Goal: Check status: Check status

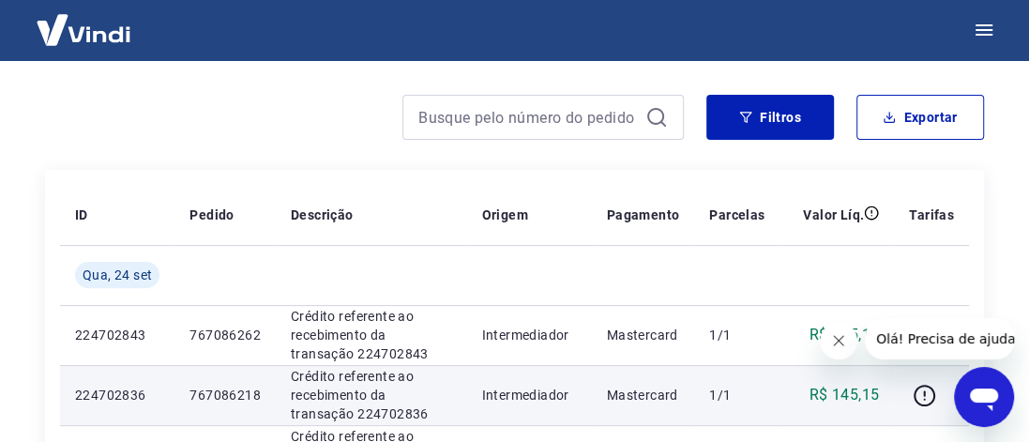
scroll to position [188, 0]
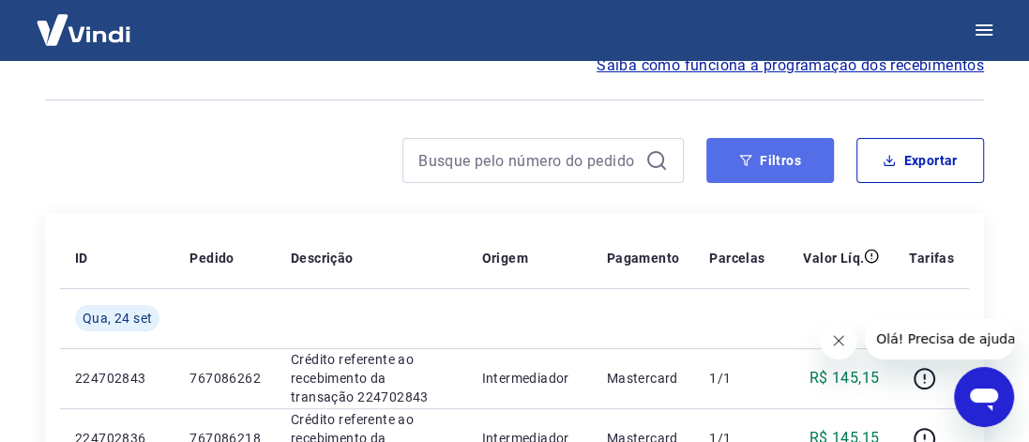
click at [753, 157] on button "Filtros" at bounding box center [770, 160] width 128 height 45
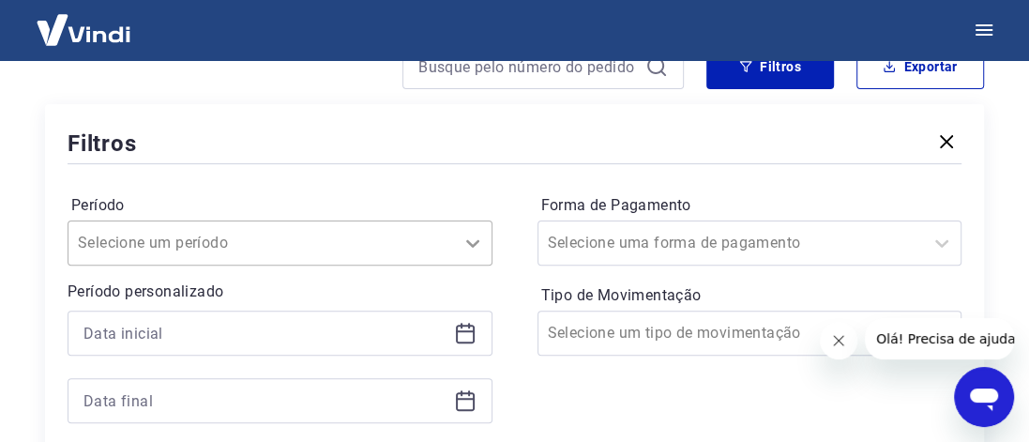
scroll to position [385, 0]
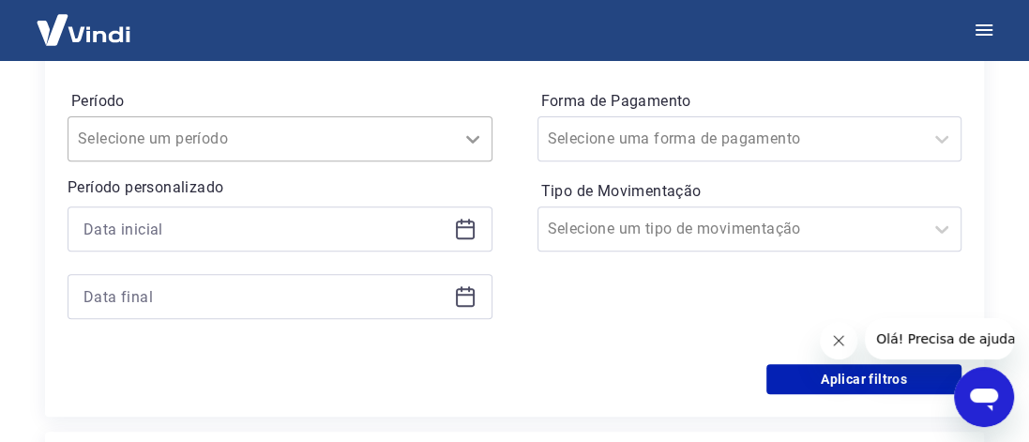
click at [467, 161] on div "Selecione um período" at bounding box center [280, 138] width 425 height 45
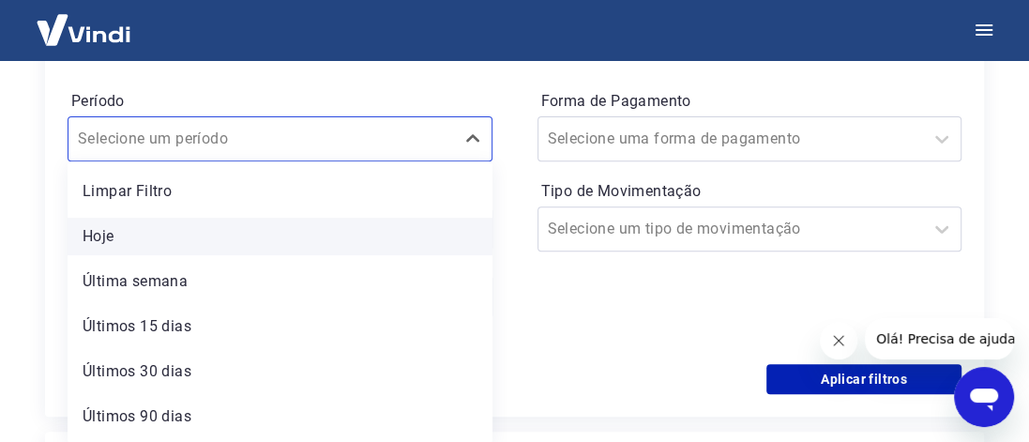
click at [105, 232] on div "Hoje" at bounding box center [280, 237] width 425 height 38
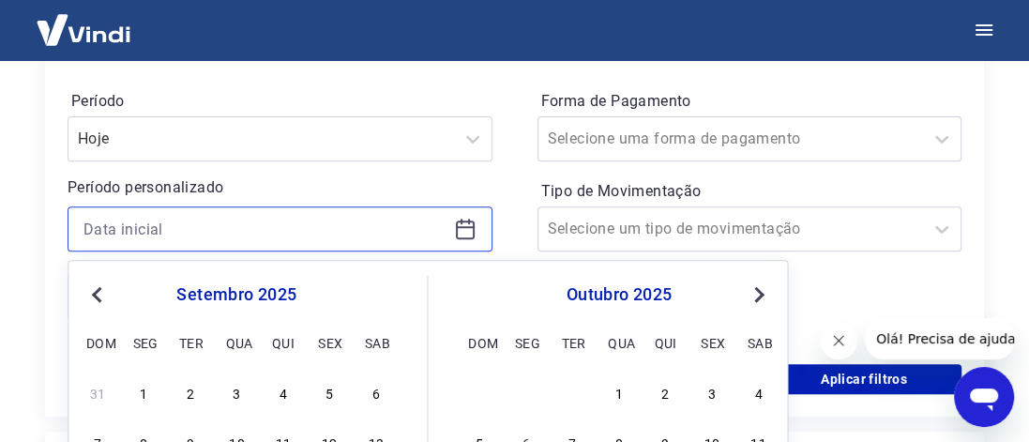
click at [105, 232] on input at bounding box center [264, 229] width 363 height 28
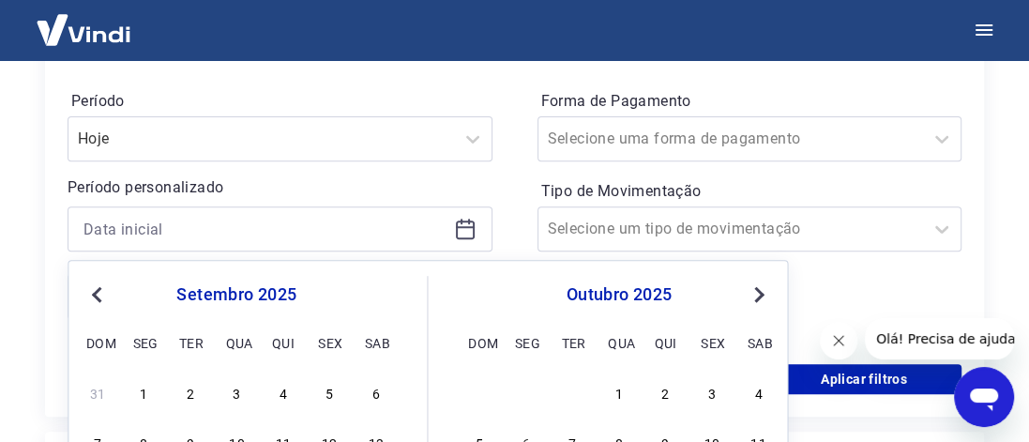
click at [460, 229] on icon at bounding box center [465, 229] width 23 height 23
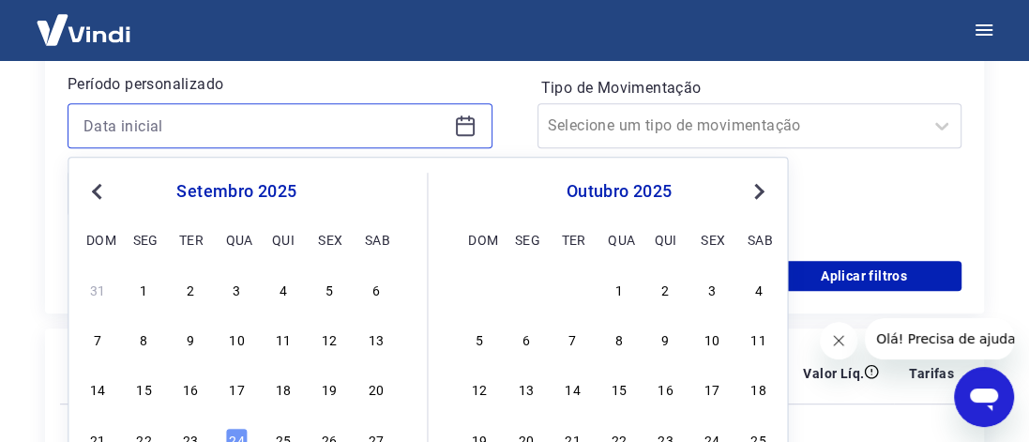
scroll to position [573, 0]
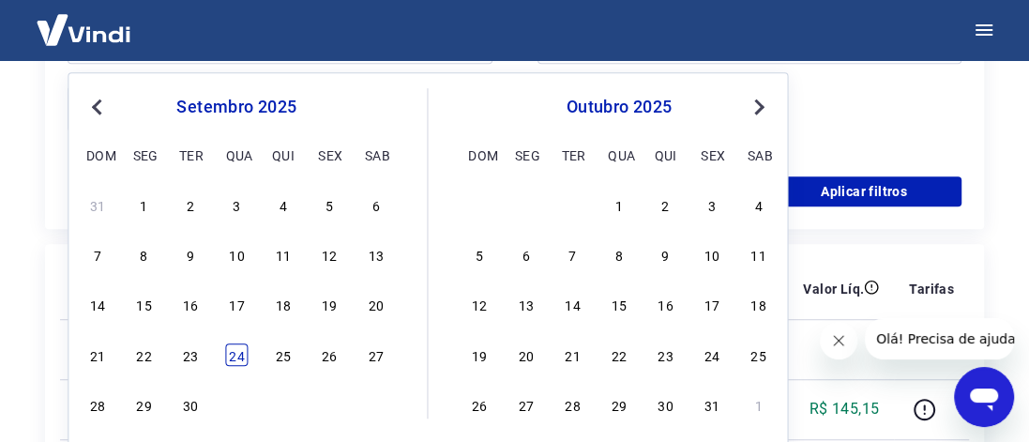
click at [243, 352] on div "24" at bounding box center [236, 354] width 23 height 23
type input "[DATE]"
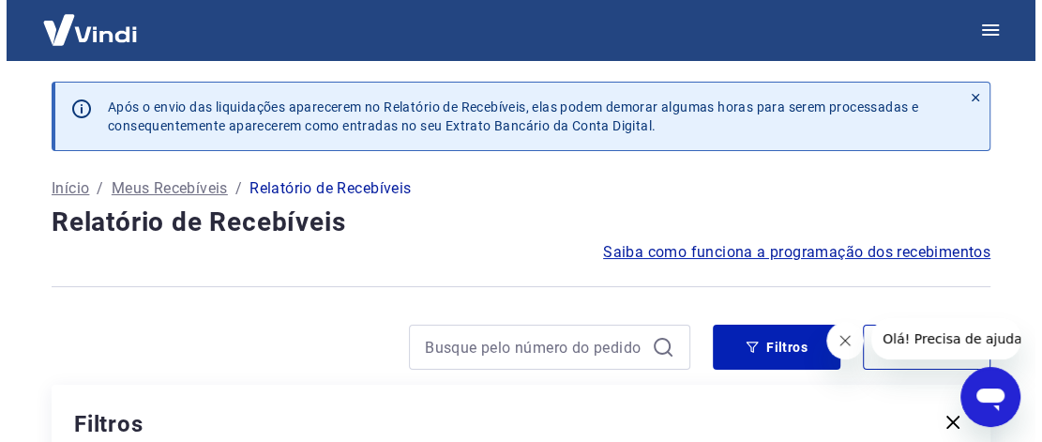
scroll to position [0, 0]
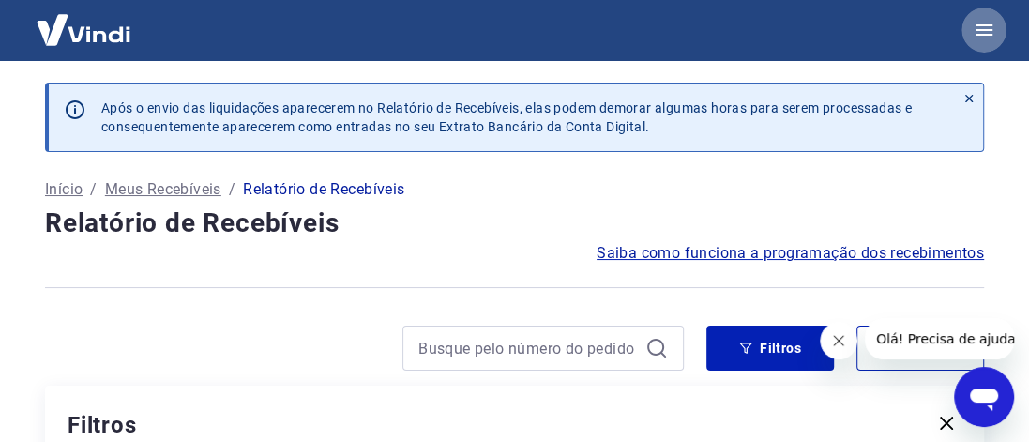
click at [990, 32] on icon "button" at bounding box center [983, 30] width 23 height 23
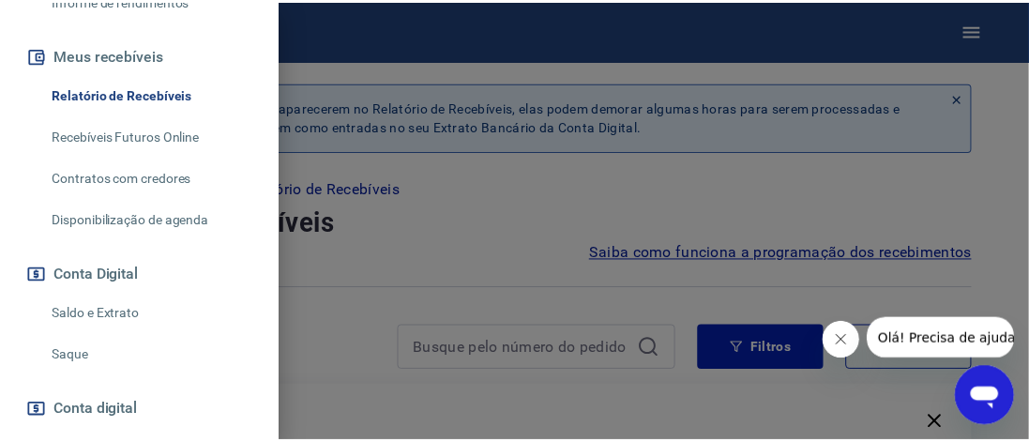
scroll to position [469, 0]
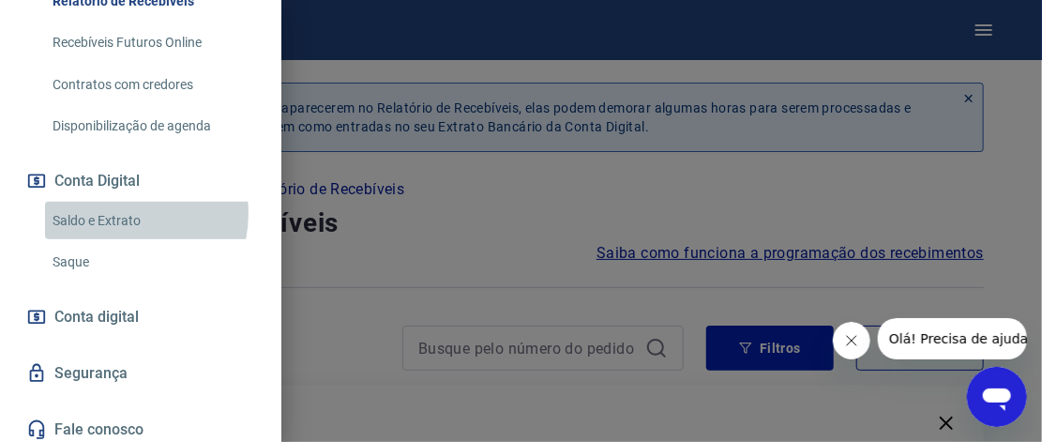
click at [112, 213] on link "Saldo e Extrato" at bounding box center [152, 221] width 214 height 38
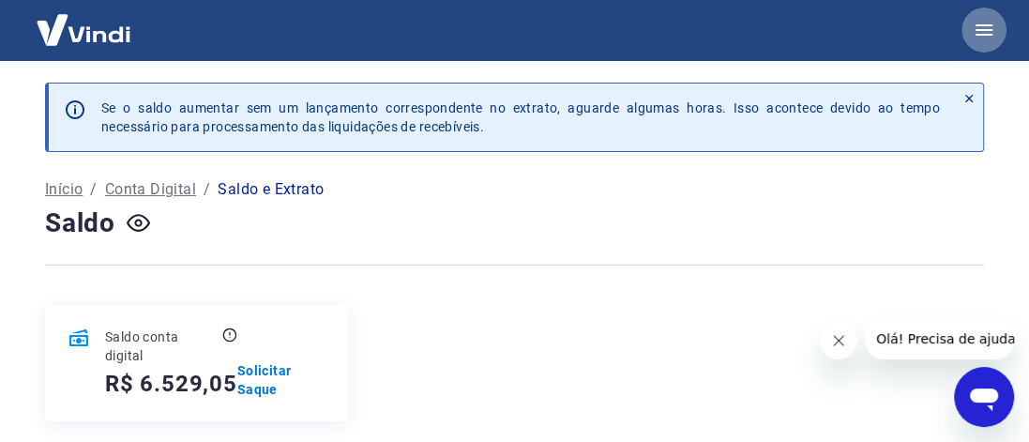
click at [978, 29] on icon "button" at bounding box center [983, 29] width 17 height 11
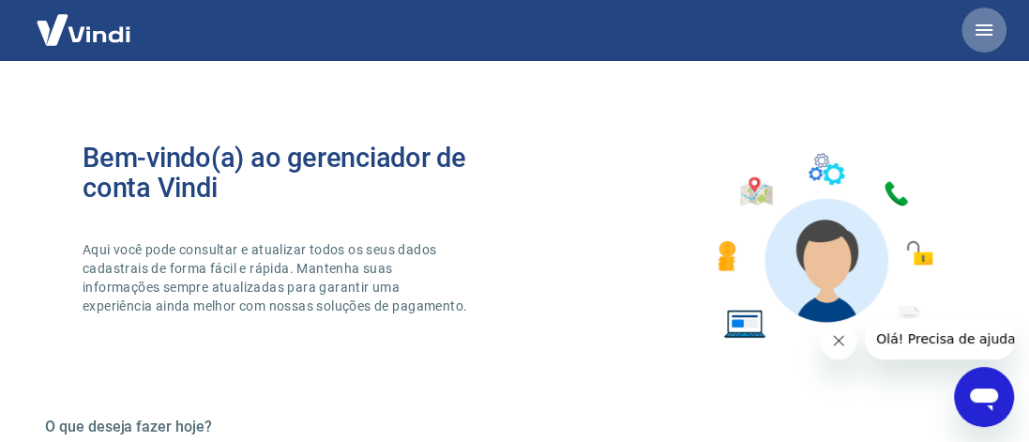
click at [991, 28] on icon "button" at bounding box center [983, 30] width 23 height 23
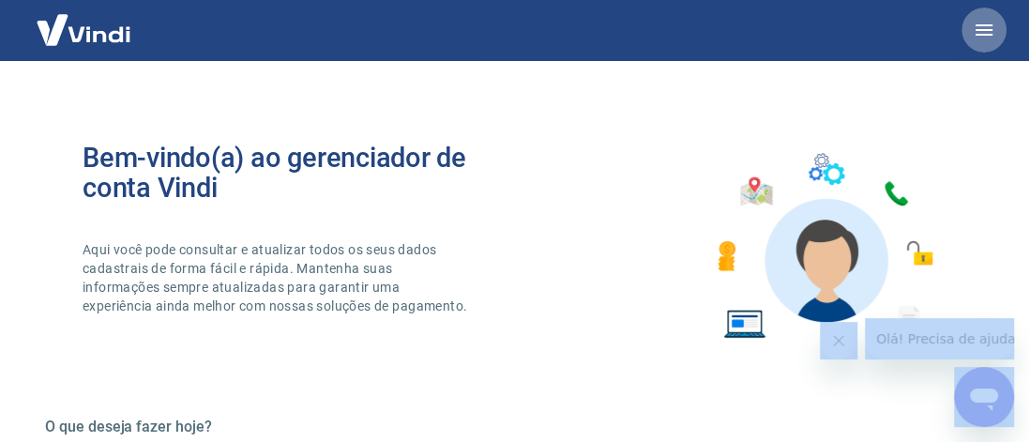
click at [981, 24] on icon "button" at bounding box center [983, 29] width 17 height 11
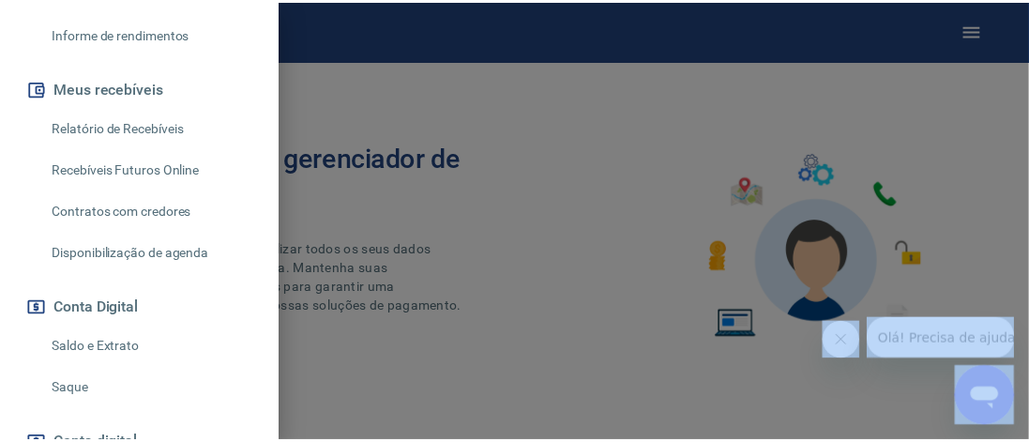
scroll to position [375, 0]
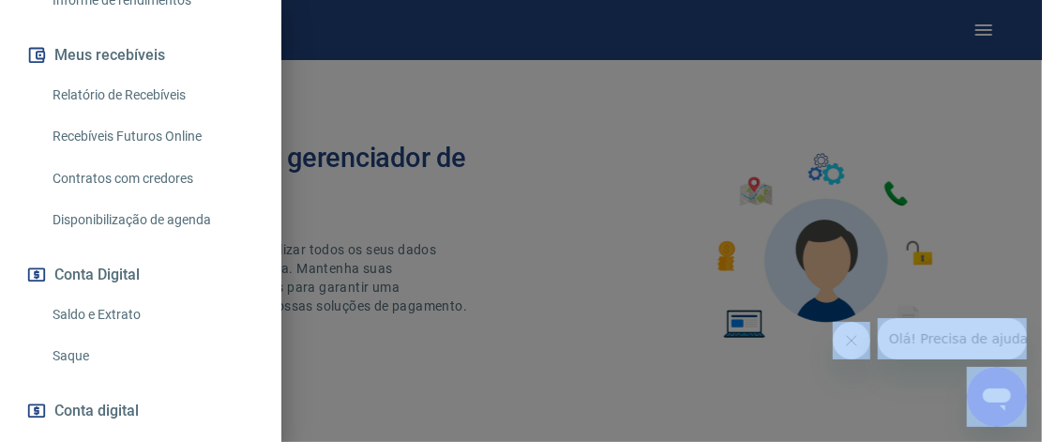
click at [113, 315] on link "Saldo e Extrato" at bounding box center [152, 314] width 214 height 38
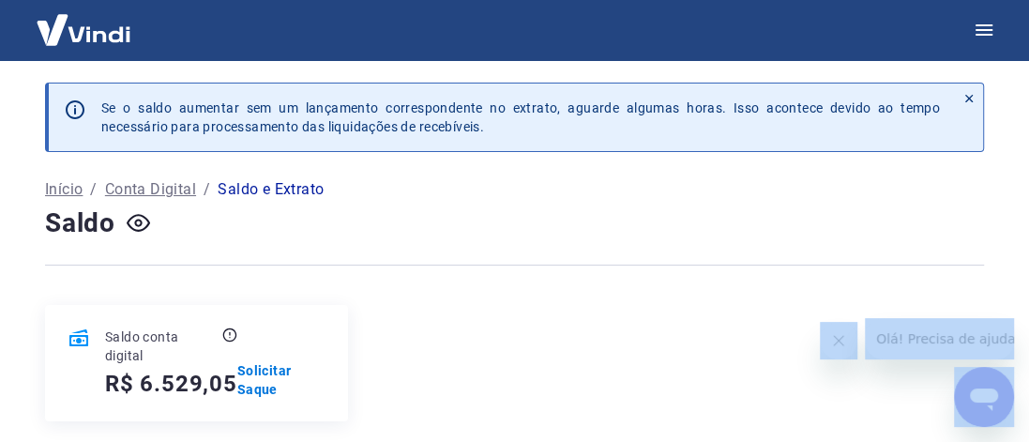
click at [54, 184] on p "Início" at bounding box center [64, 189] width 38 height 23
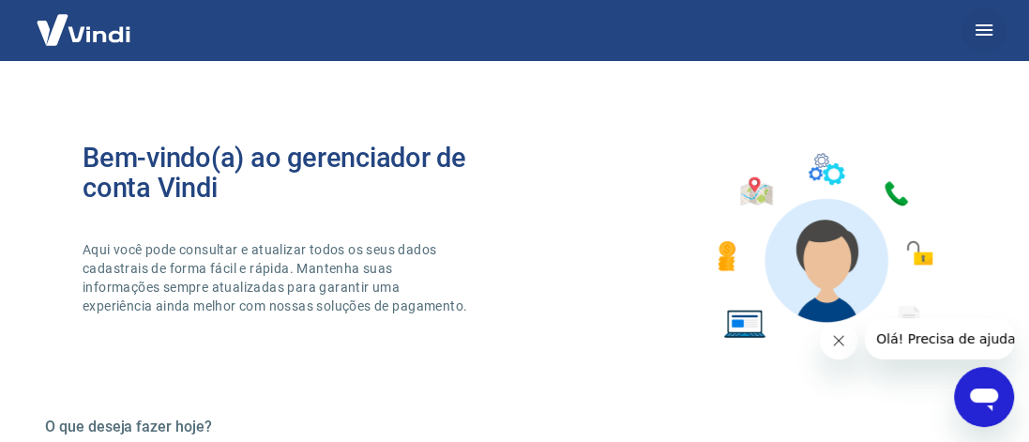
click at [984, 33] on icon "button" at bounding box center [983, 30] width 23 height 23
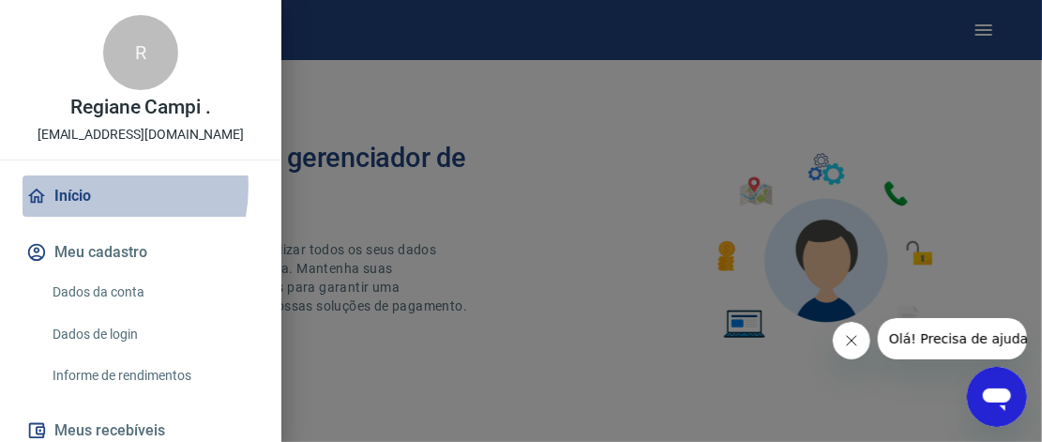
click at [78, 187] on link "Início" at bounding box center [141, 195] width 236 height 41
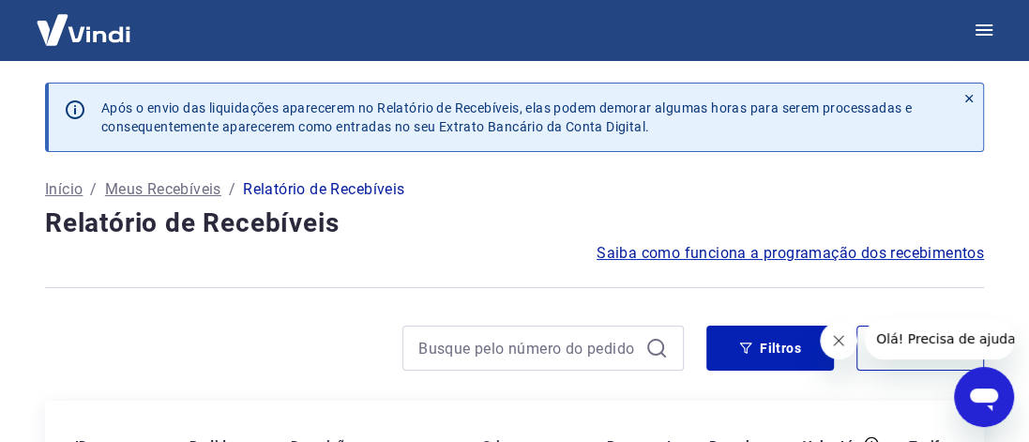
click at [57, 184] on p "Início" at bounding box center [64, 189] width 38 height 23
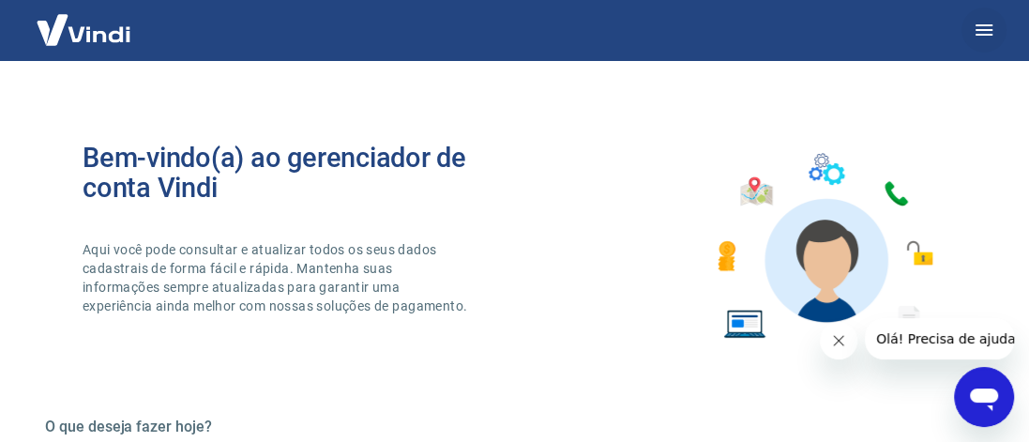
click at [984, 22] on icon "button" at bounding box center [983, 30] width 23 height 23
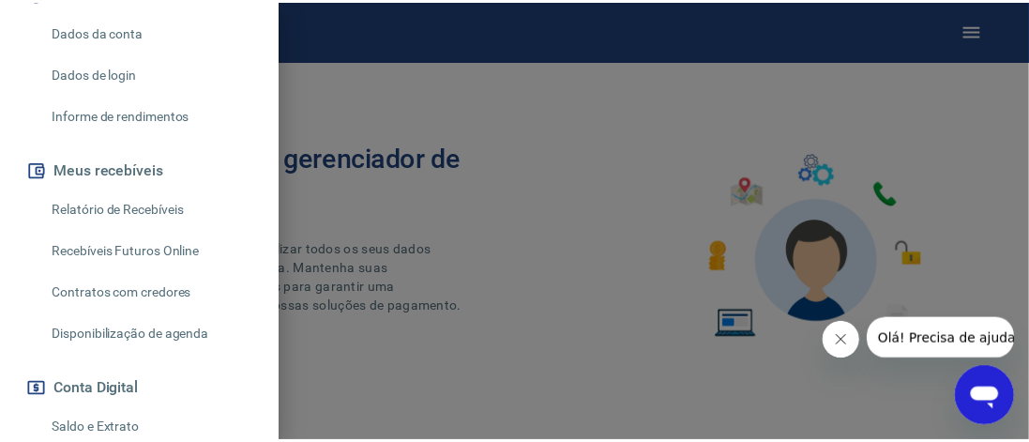
scroll to position [281, 0]
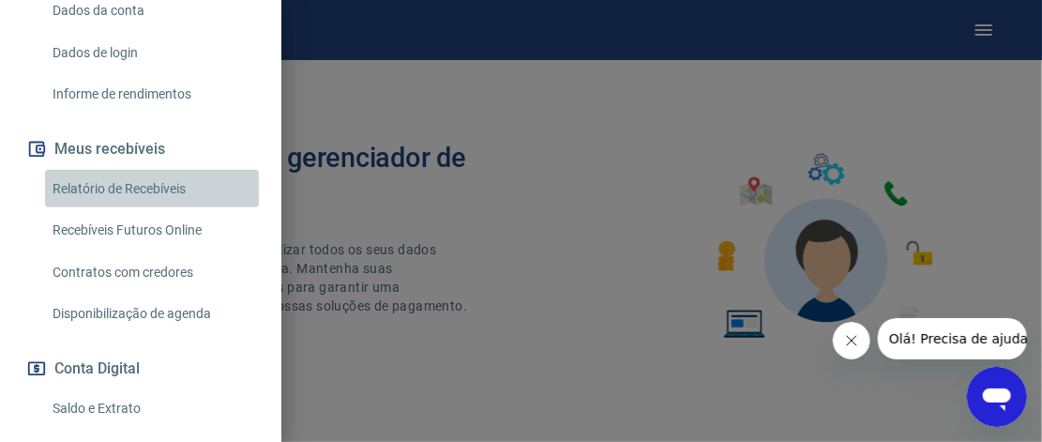
click at [160, 188] on link "Relatório de Recebíveis" at bounding box center [152, 189] width 214 height 38
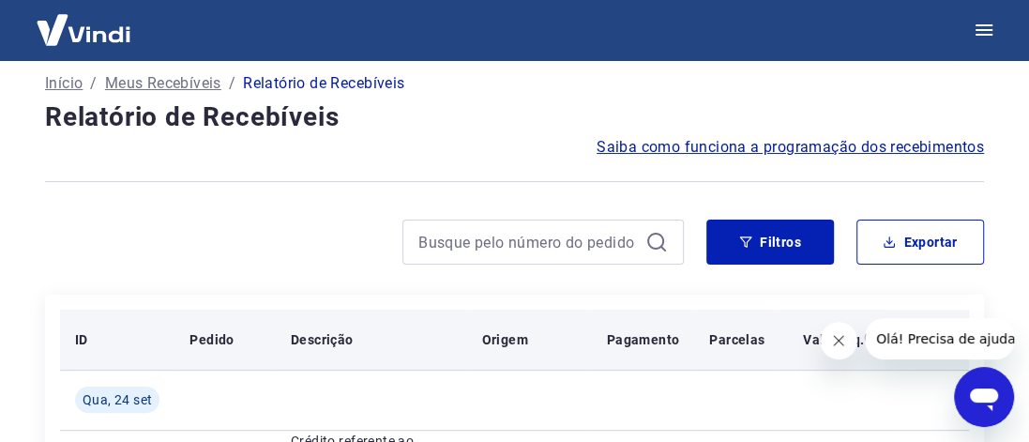
scroll to position [94, 0]
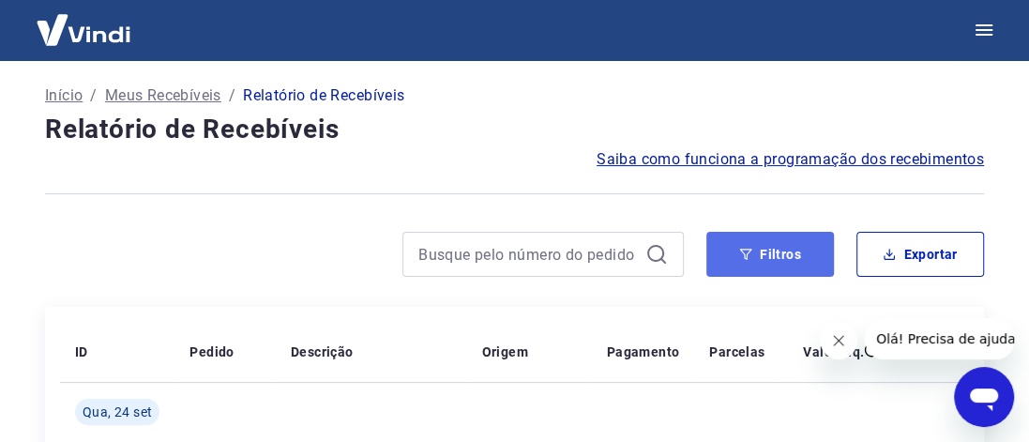
click at [763, 249] on button "Filtros" at bounding box center [770, 254] width 128 height 45
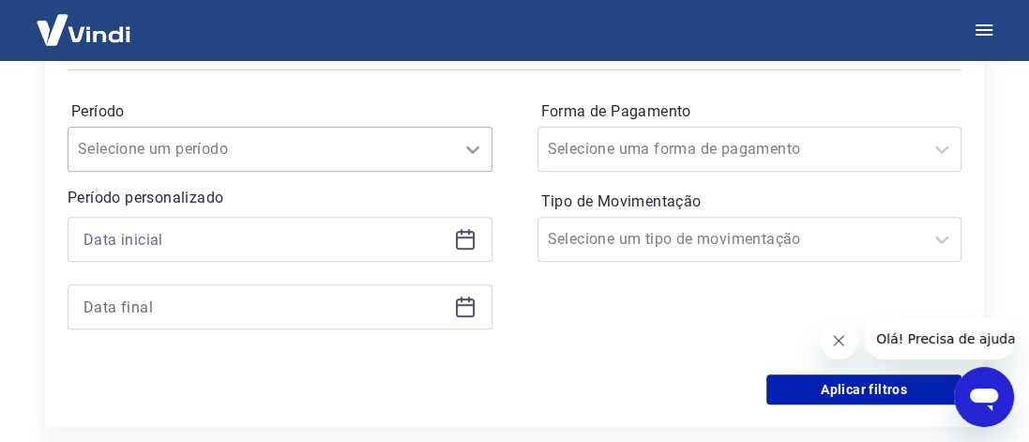
scroll to position [385, 0]
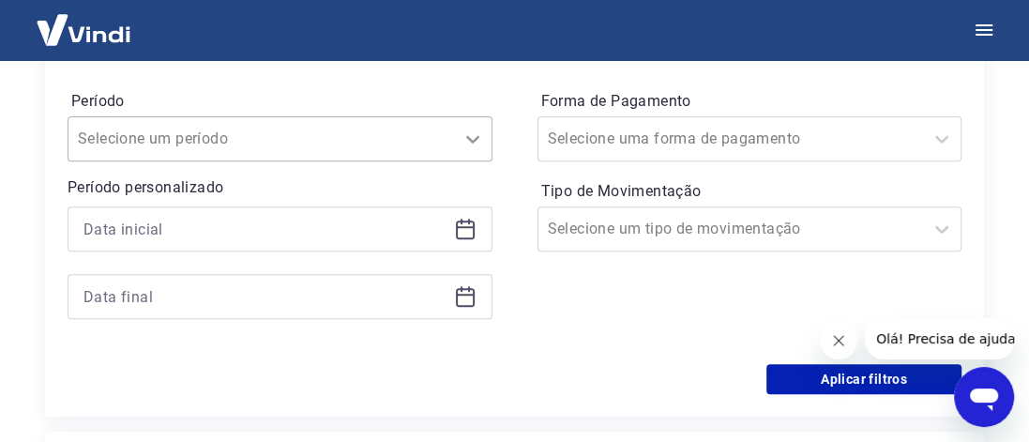
click at [476, 150] on div at bounding box center [473, 139] width 38 height 38
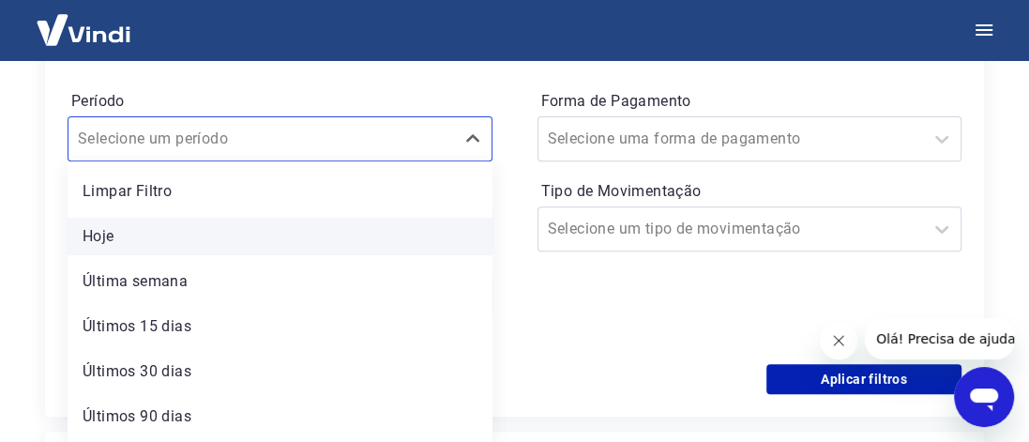
click at [89, 234] on div "Hoje" at bounding box center [280, 237] width 425 height 38
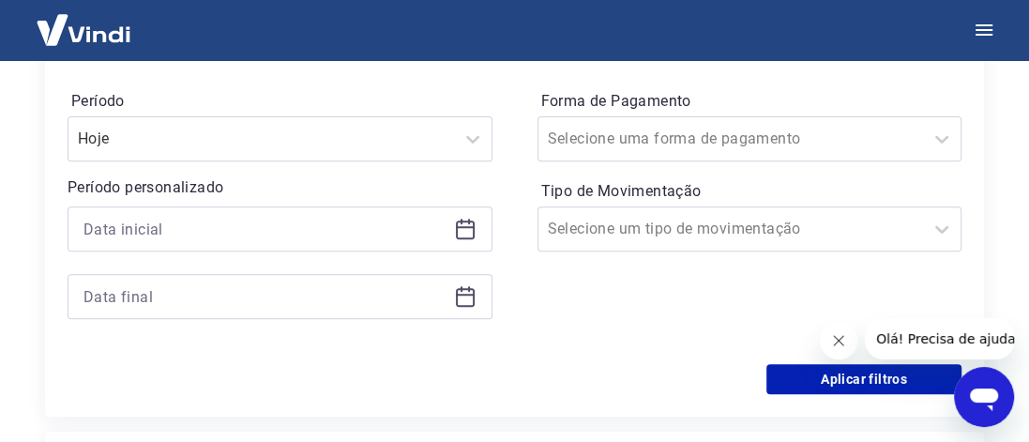
click at [466, 228] on icon at bounding box center [465, 229] width 23 height 23
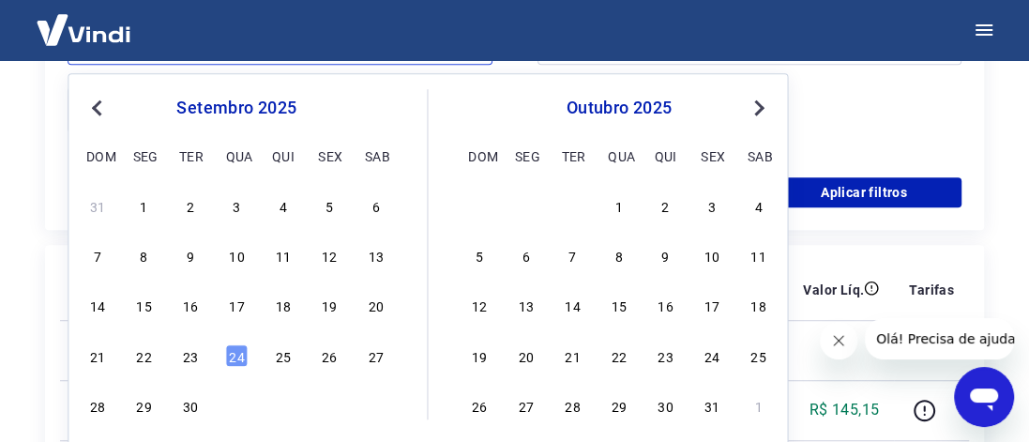
scroll to position [573, 0]
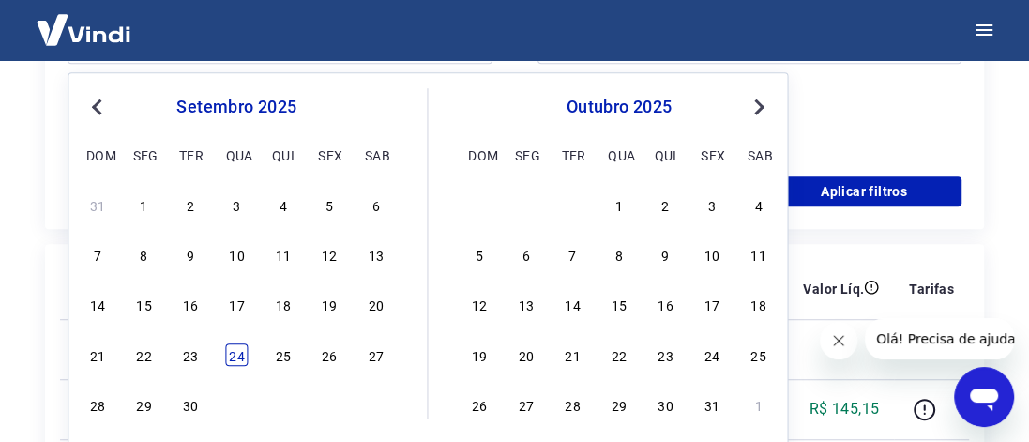
click at [240, 353] on div "24" at bounding box center [236, 354] width 23 height 23
type input "24/09/2025"
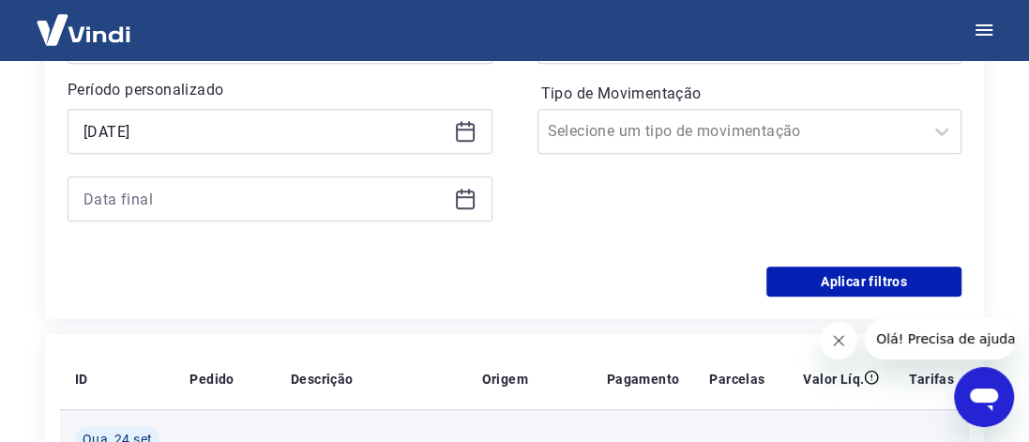
scroll to position [479, 0]
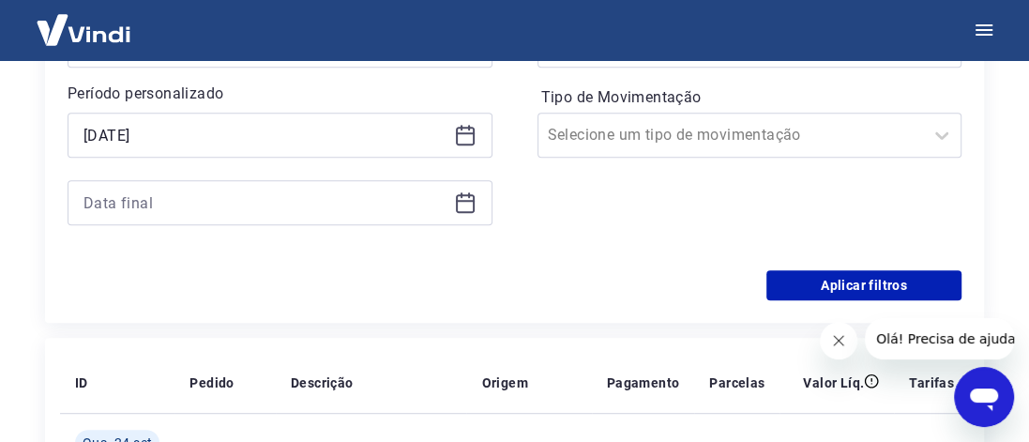
click at [462, 194] on icon at bounding box center [465, 203] width 19 height 19
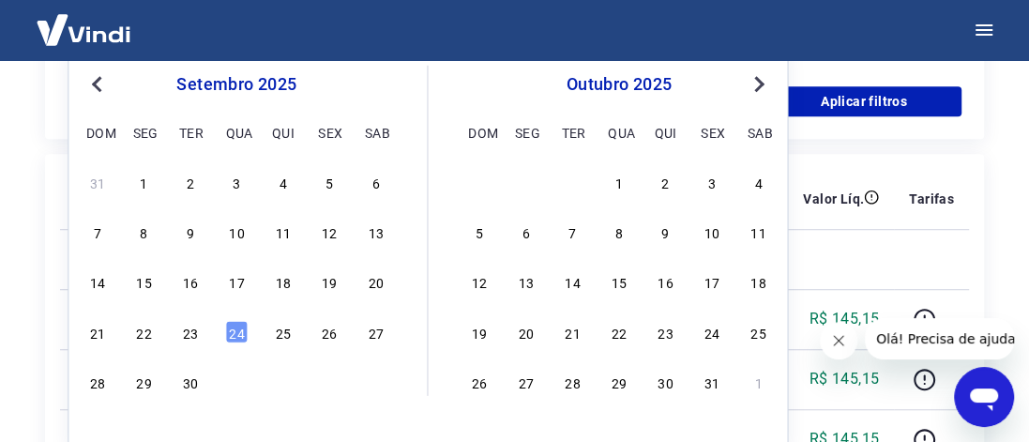
scroll to position [667, 0]
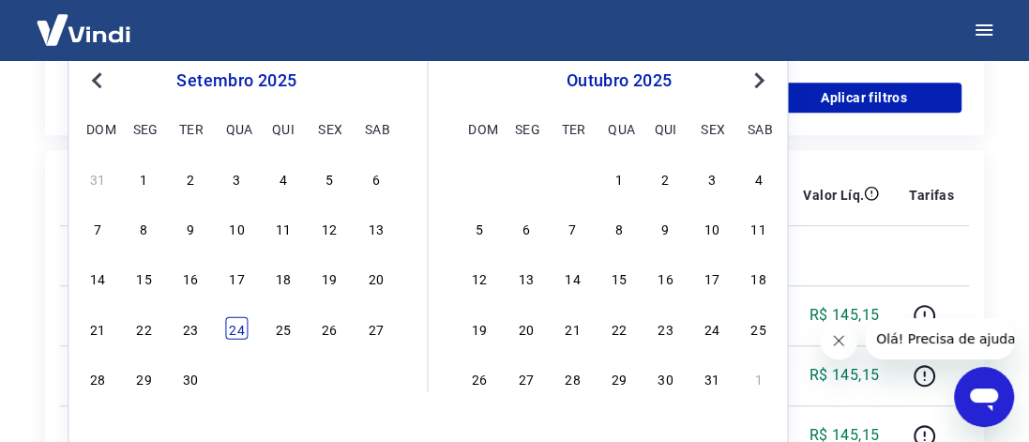
click at [230, 325] on div "24" at bounding box center [236, 327] width 23 height 23
type input "24/09/2025"
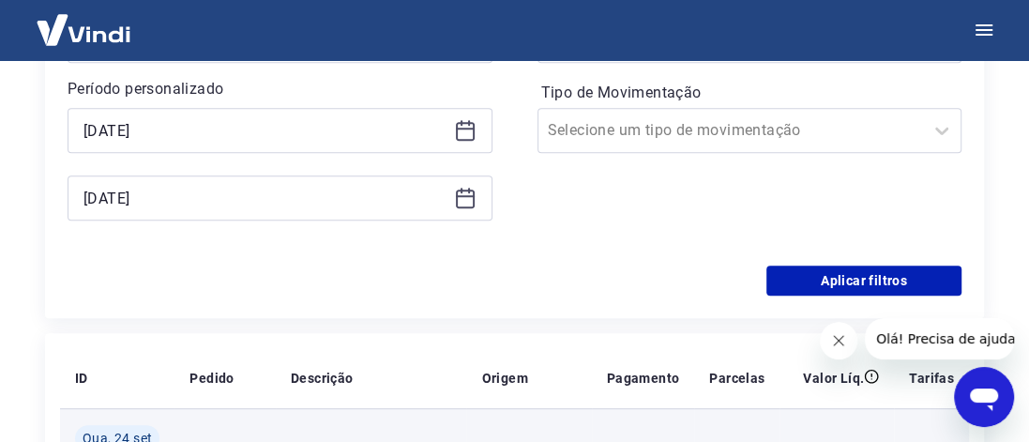
scroll to position [479, 0]
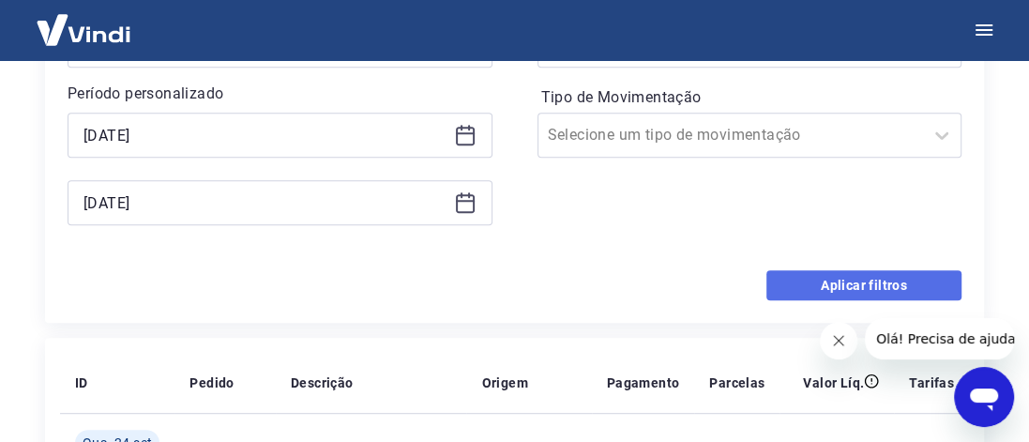
click at [881, 287] on button "Aplicar filtros" at bounding box center [863, 285] width 195 height 30
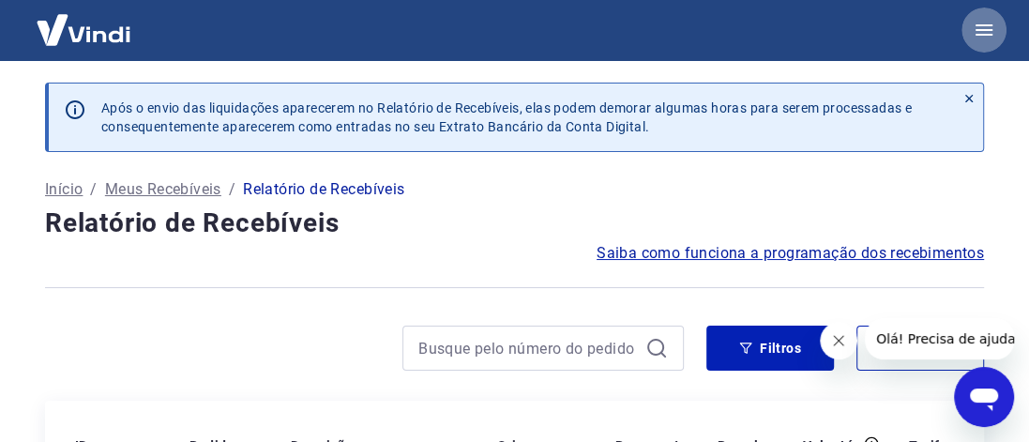
click at [987, 33] on icon "button" at bounding box center [983, 30] width 23 height 23
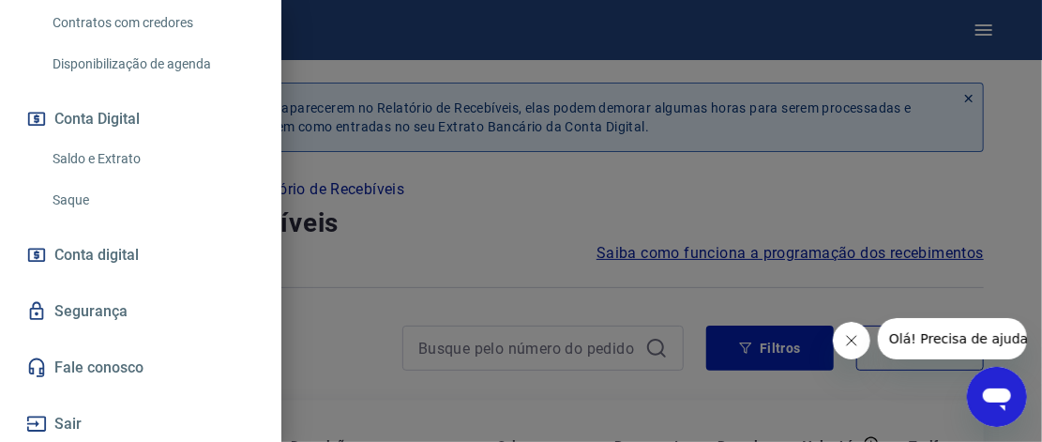
scroll to position [532, 0]
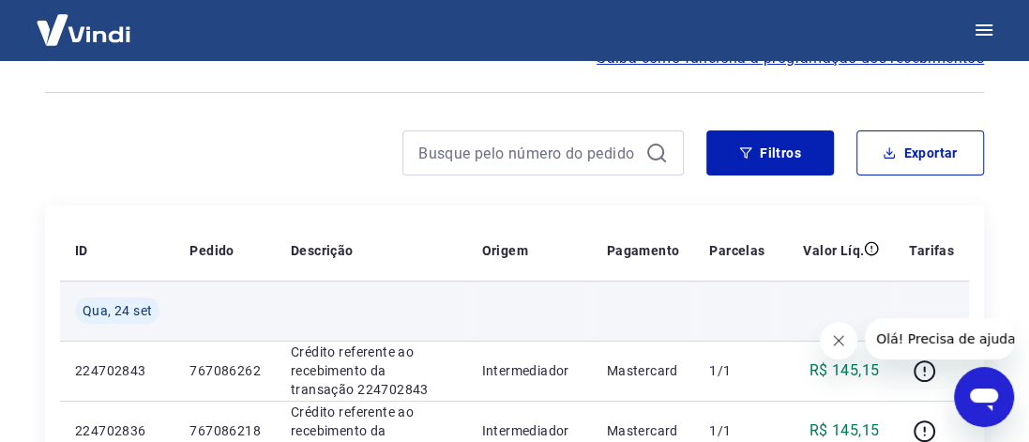
scroll to position [188, 0]
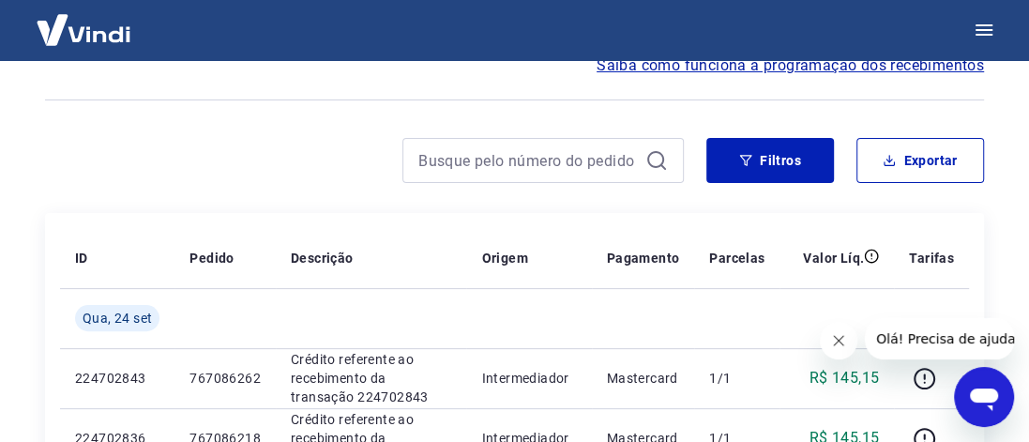
click at [645, 158] on icon at bounding box center [656, 160] width 23 height 23
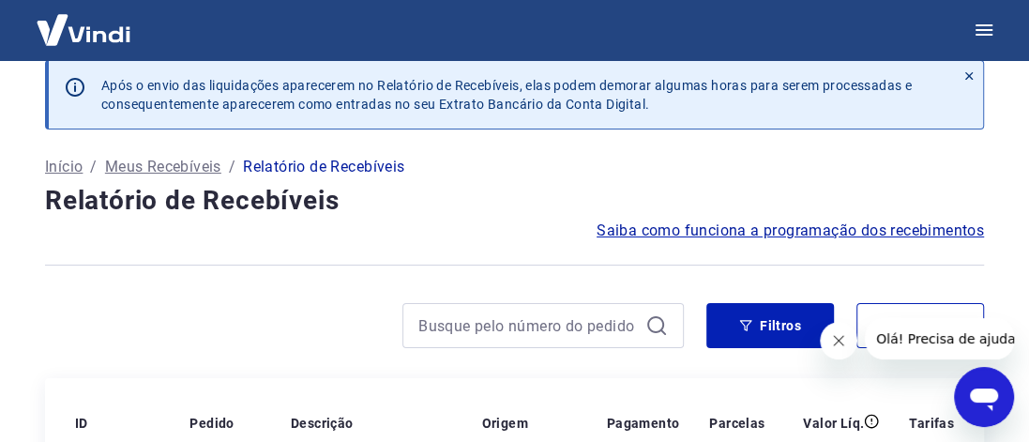
scroll to position [0, 0]
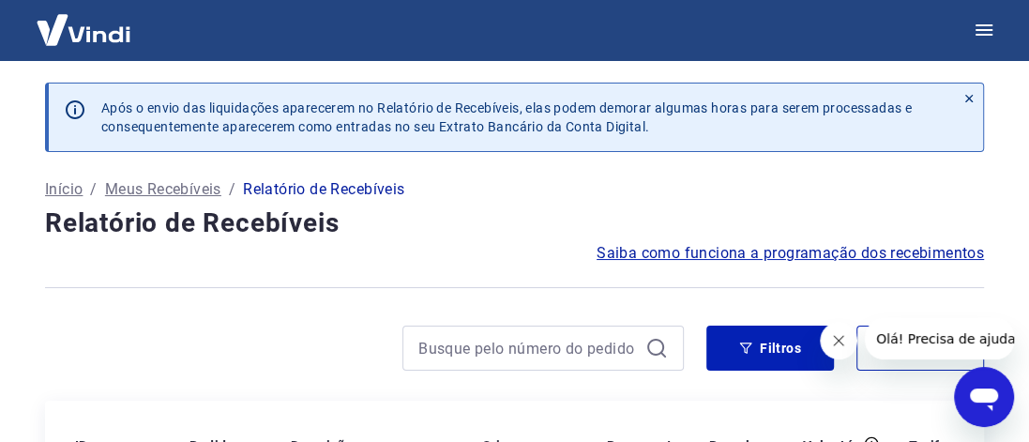
click at [49, 188] on p "Início" at bounding box center [64, 189] width 38 height 23
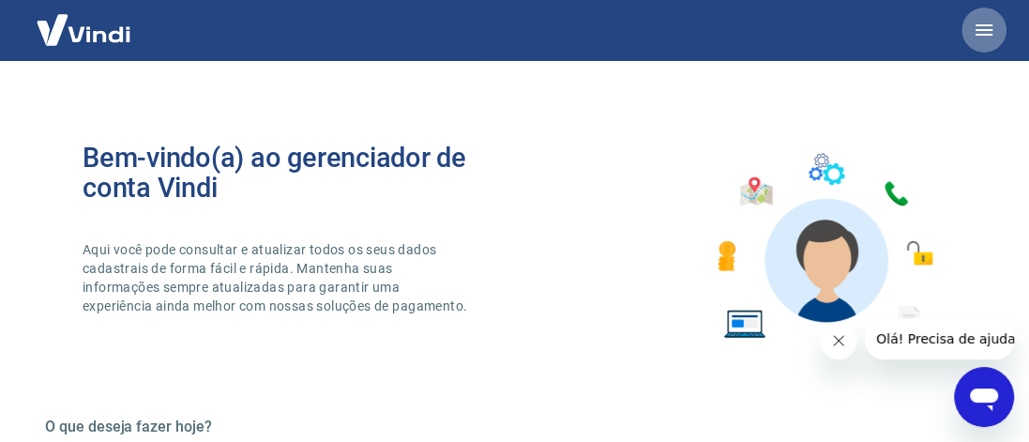
click at [985, 23] on icon "button" at bounding box center [983, 30] width 23 height 23
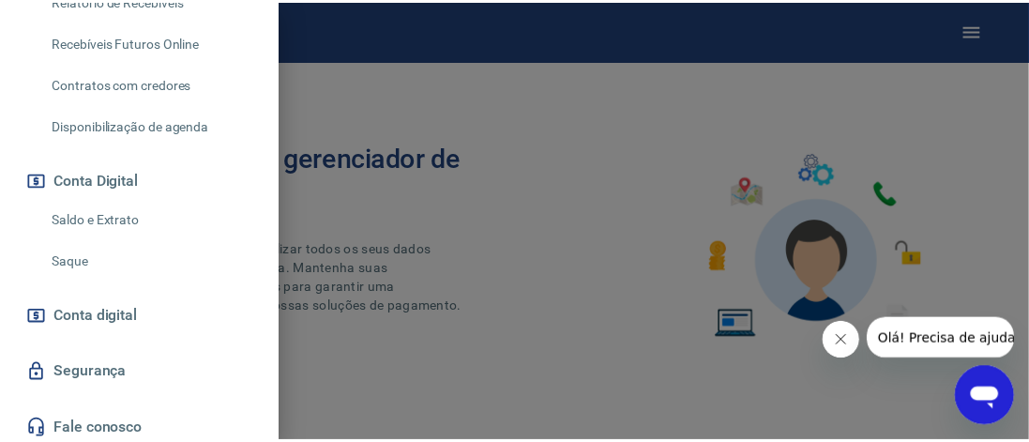
scroll to position [532, 0]
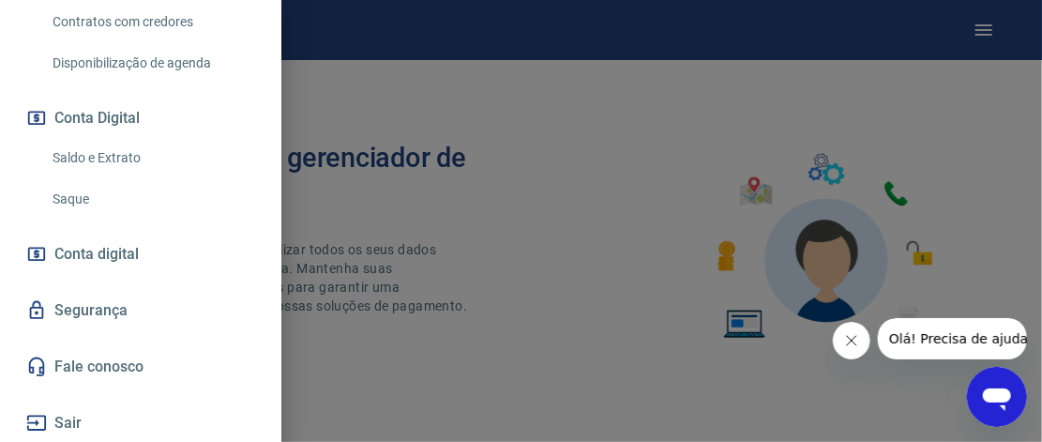
click at [102, 151] on link "Saldo e Extrato" at bounding box center [152, 158] width 214 height 38
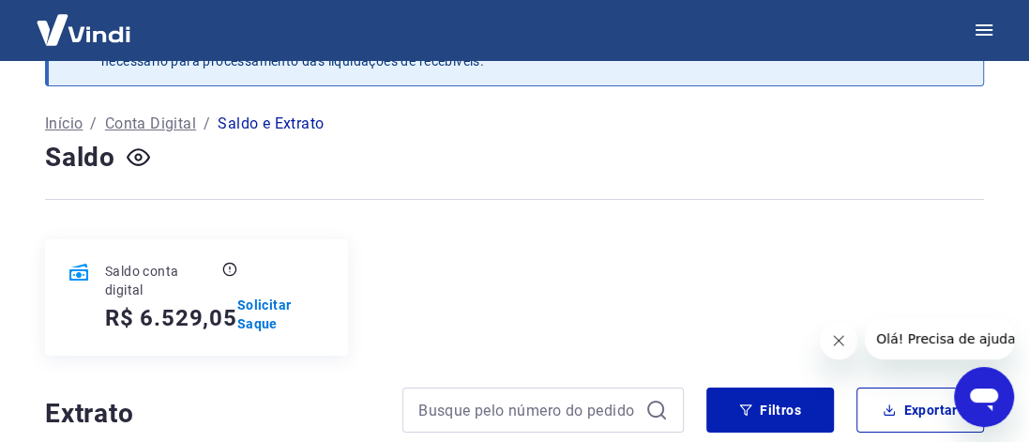
scroll to position [94, 0]
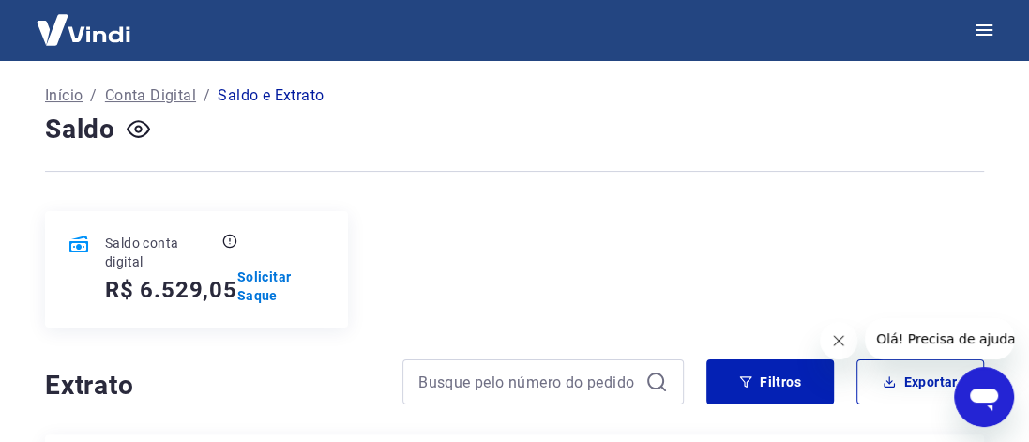
click at [284, 94] on p "Saldo e Extrato" at bounding box center [271, 95] width 106 height 23
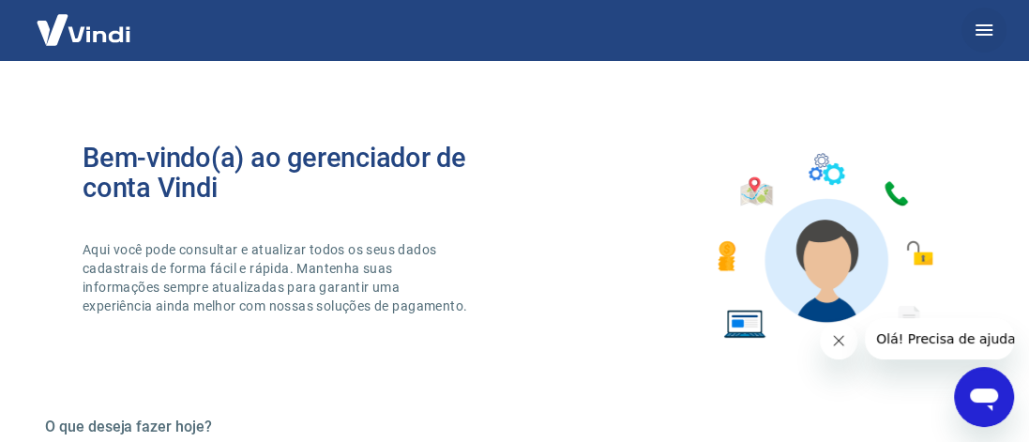
click at [972, 21] on icon "button" at bounding box center [983, 30] width 23 height 23
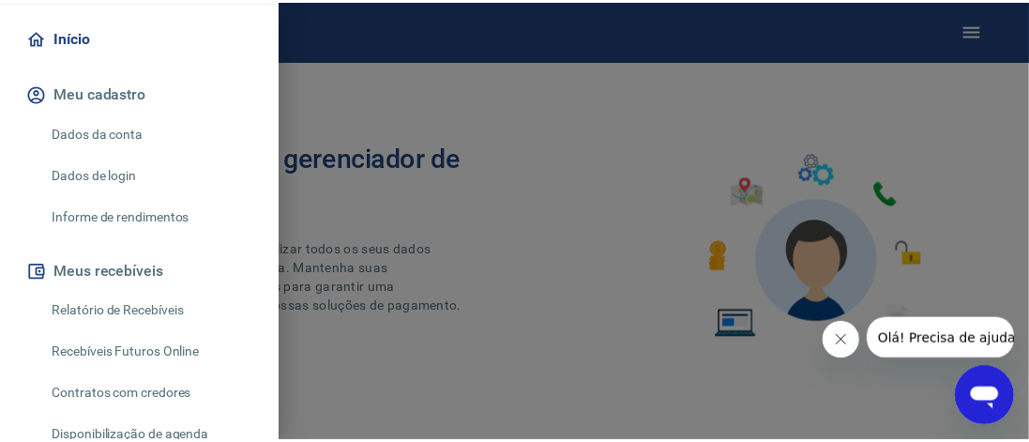
scroll to position [188, 0]
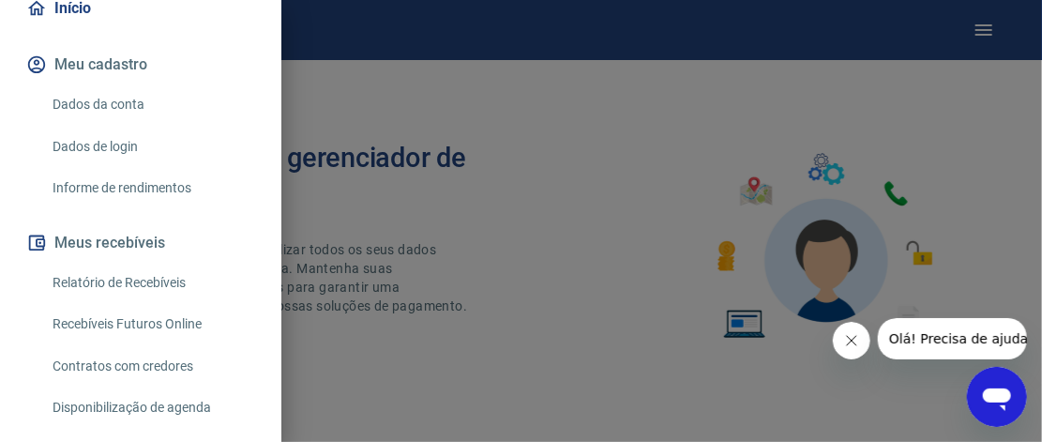
click at [126, 284] on link "Relatório de Recebíveis" at bounding box center [152, 283] width 214 height 38
